Goal: Task Accomplishment & Management: Complete application form

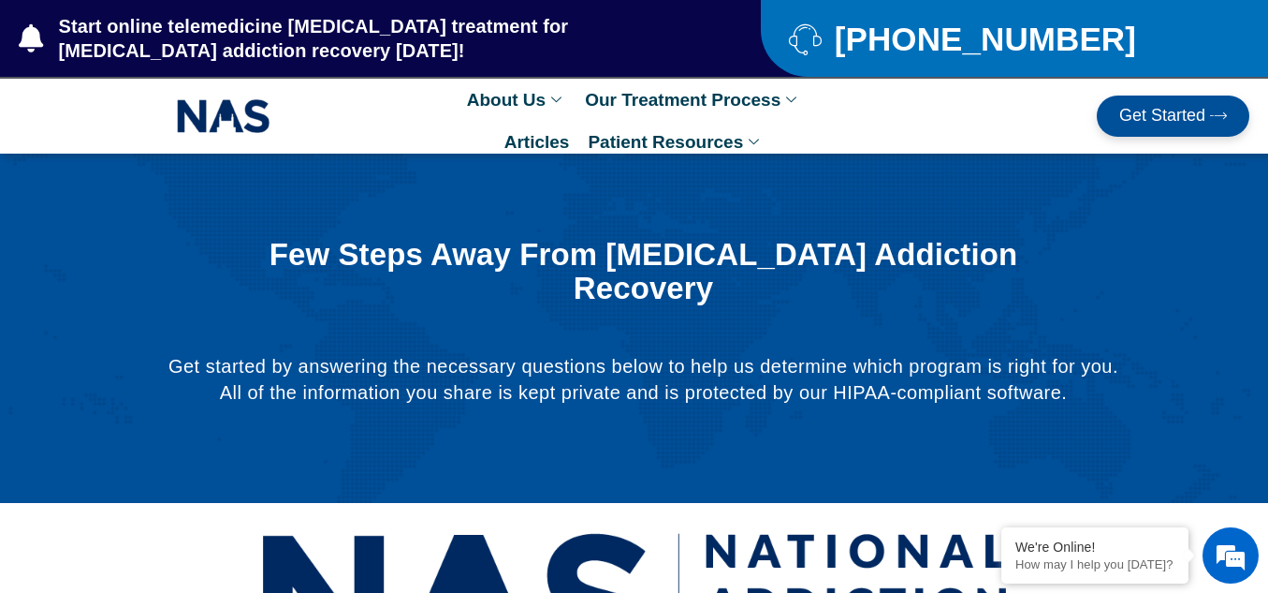
click at [1167, 114] on span "Get Started" at bounding box center [1163, 116] width 86 height 19
click at [1166, 117] on span "Get Started" at bounding box center [1163, 116] width 86 height 19
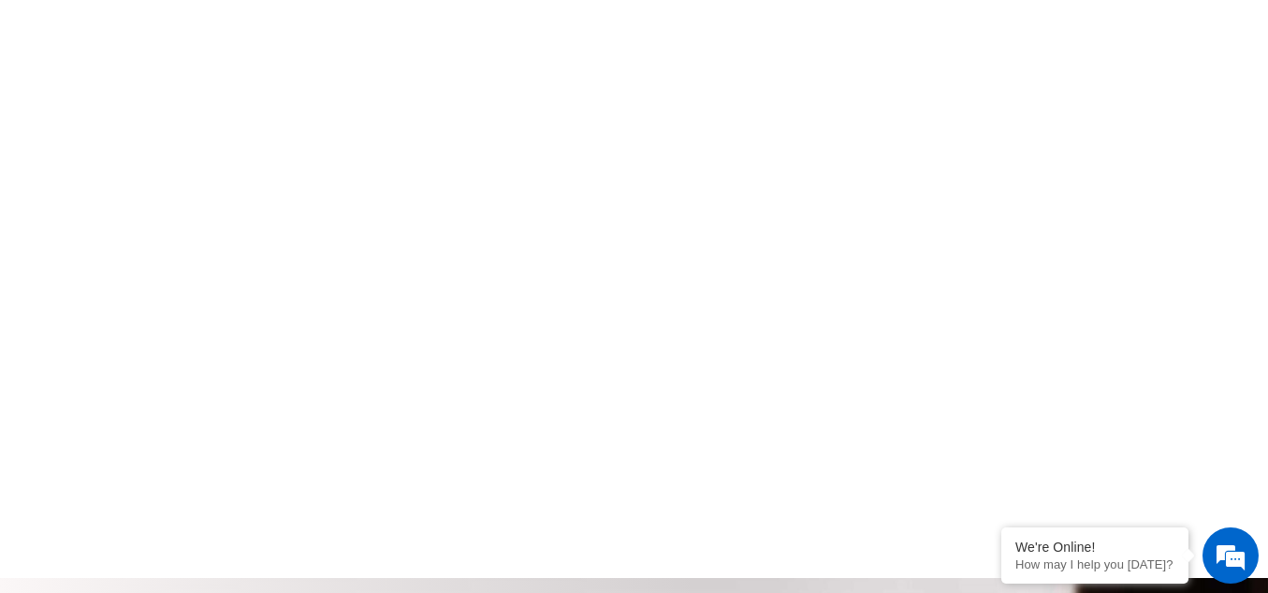
scroll to position [1233, 0]
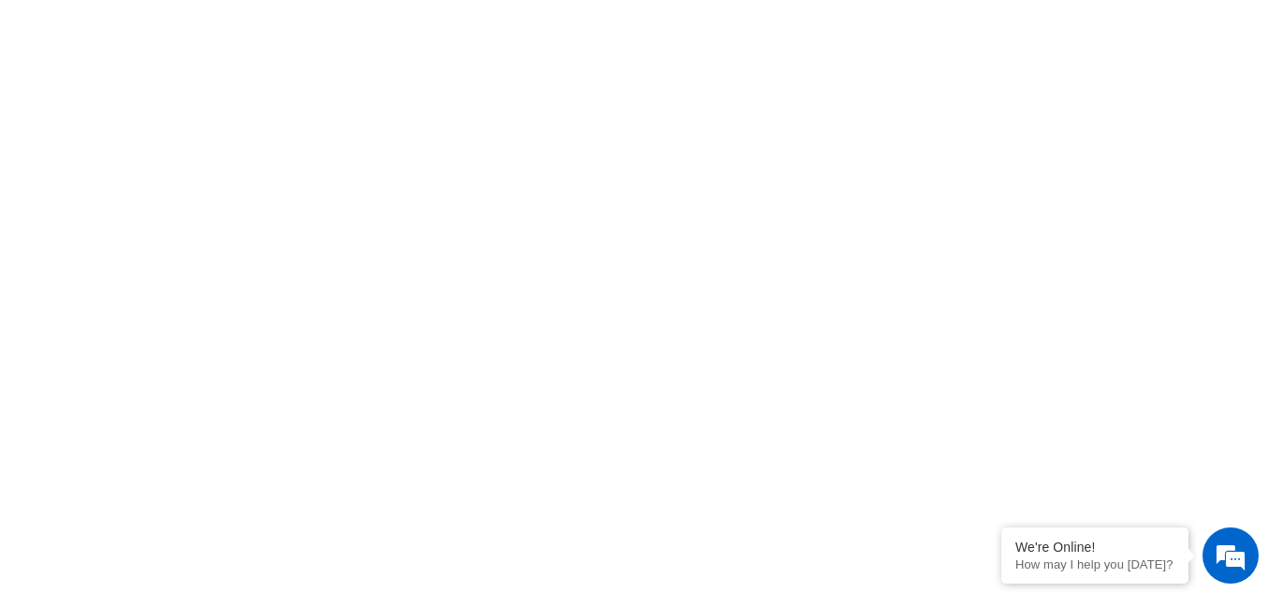
scroll to position [3131, 0]
